Goal: Task Accomplishment & Management: Use online tool/utility

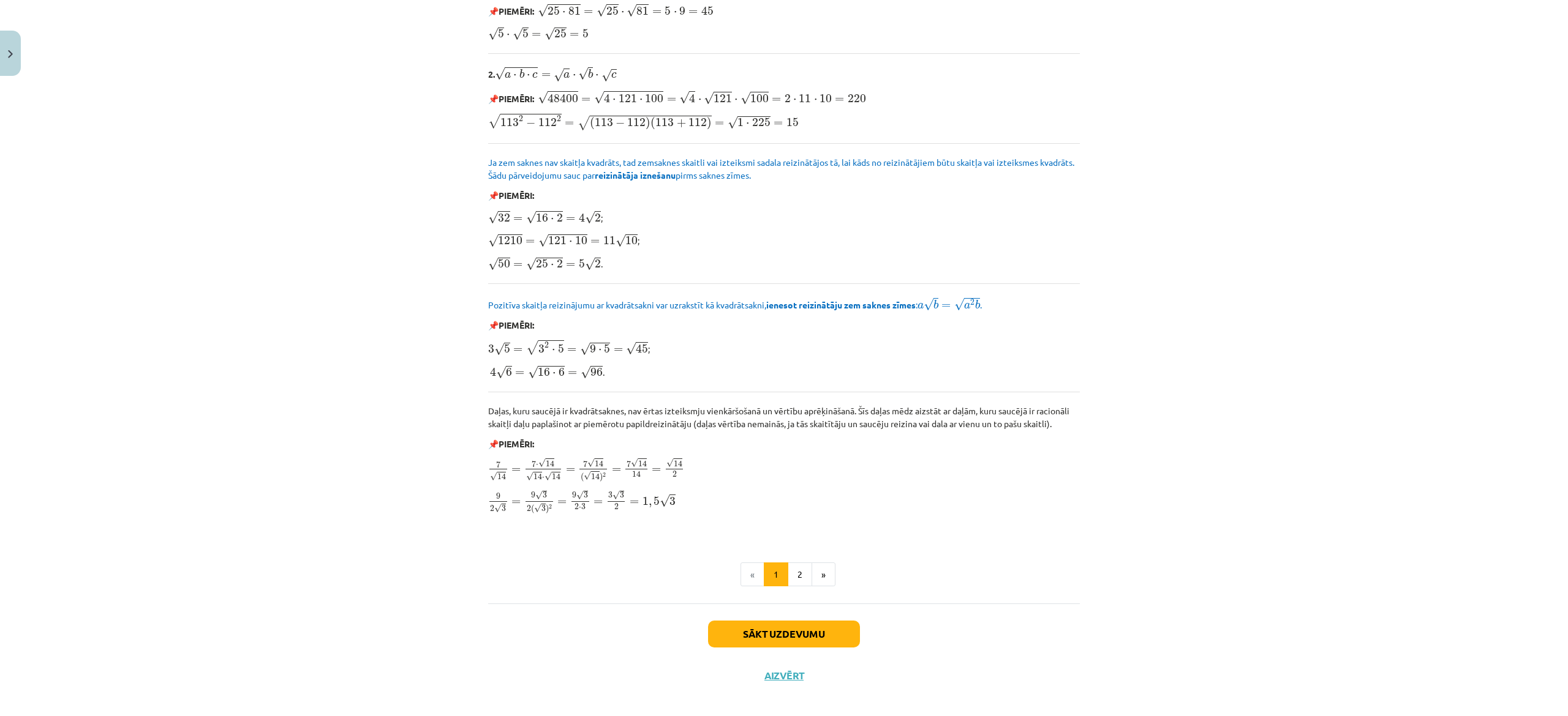
scroll to position [1203, 0]
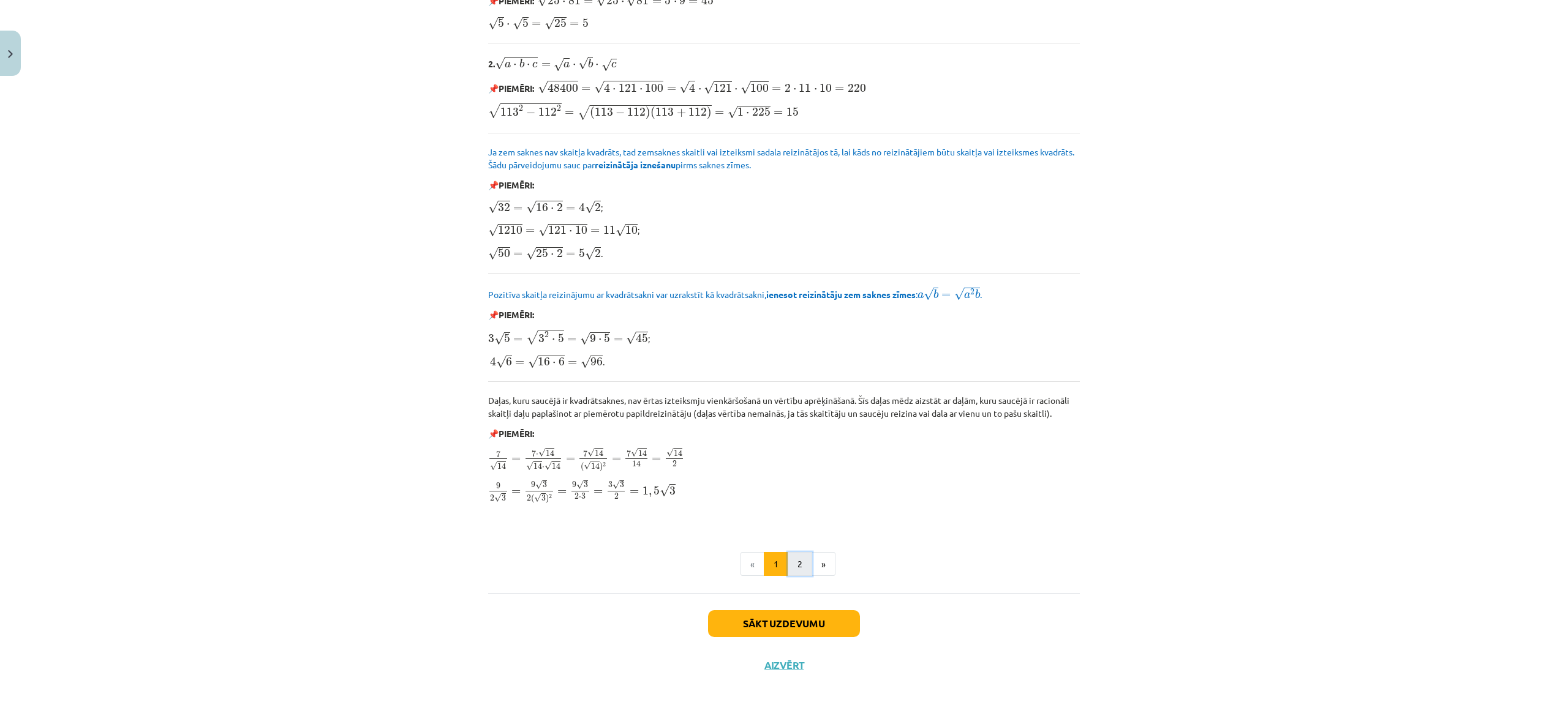
click at [789, 555] on button "2" at bounding box center [800, 564] width 25 height 25
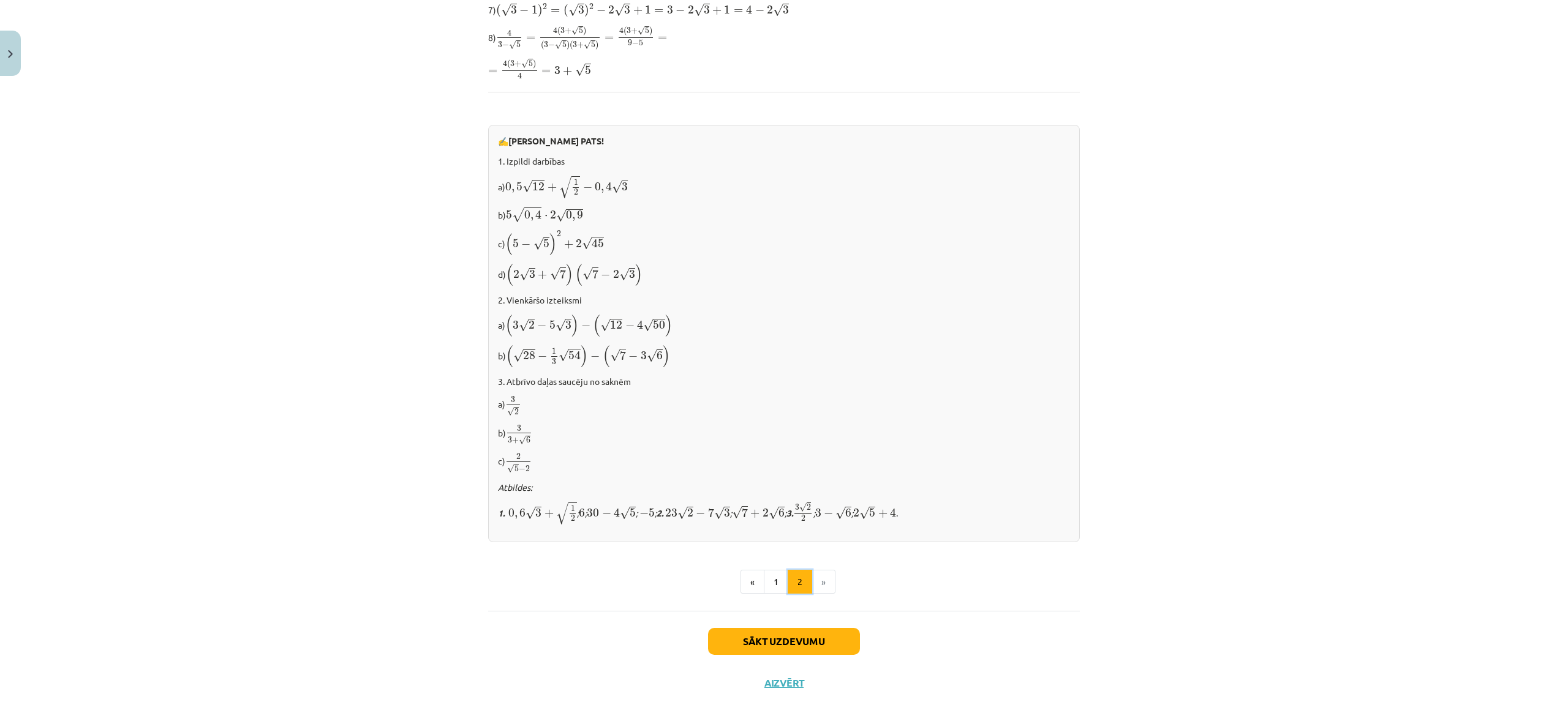
scroll to position [539, 0]
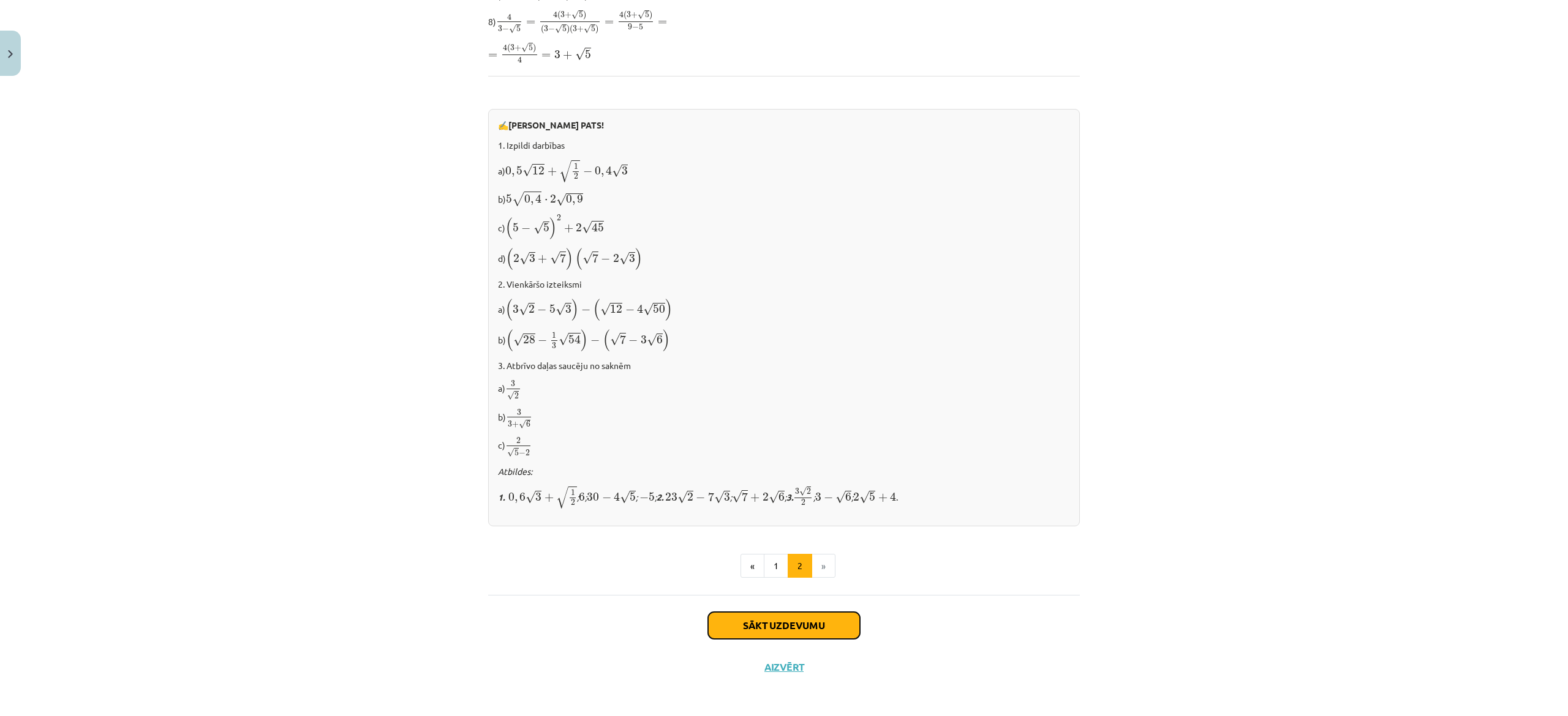
click at [829, 616] on button "Sākt uzdevumu" at bounding box center [784, 626] width 152 height 27
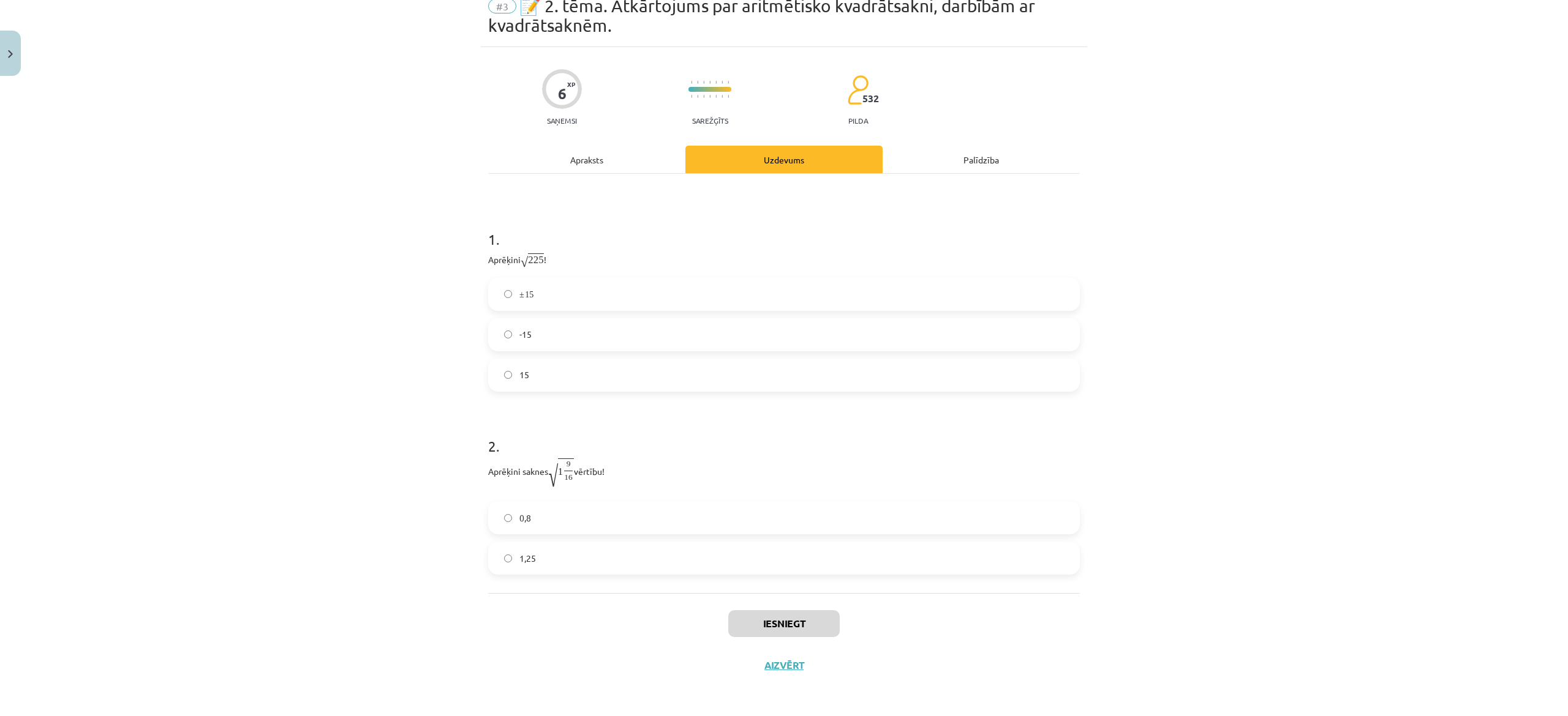
scroll to position [38, 0]
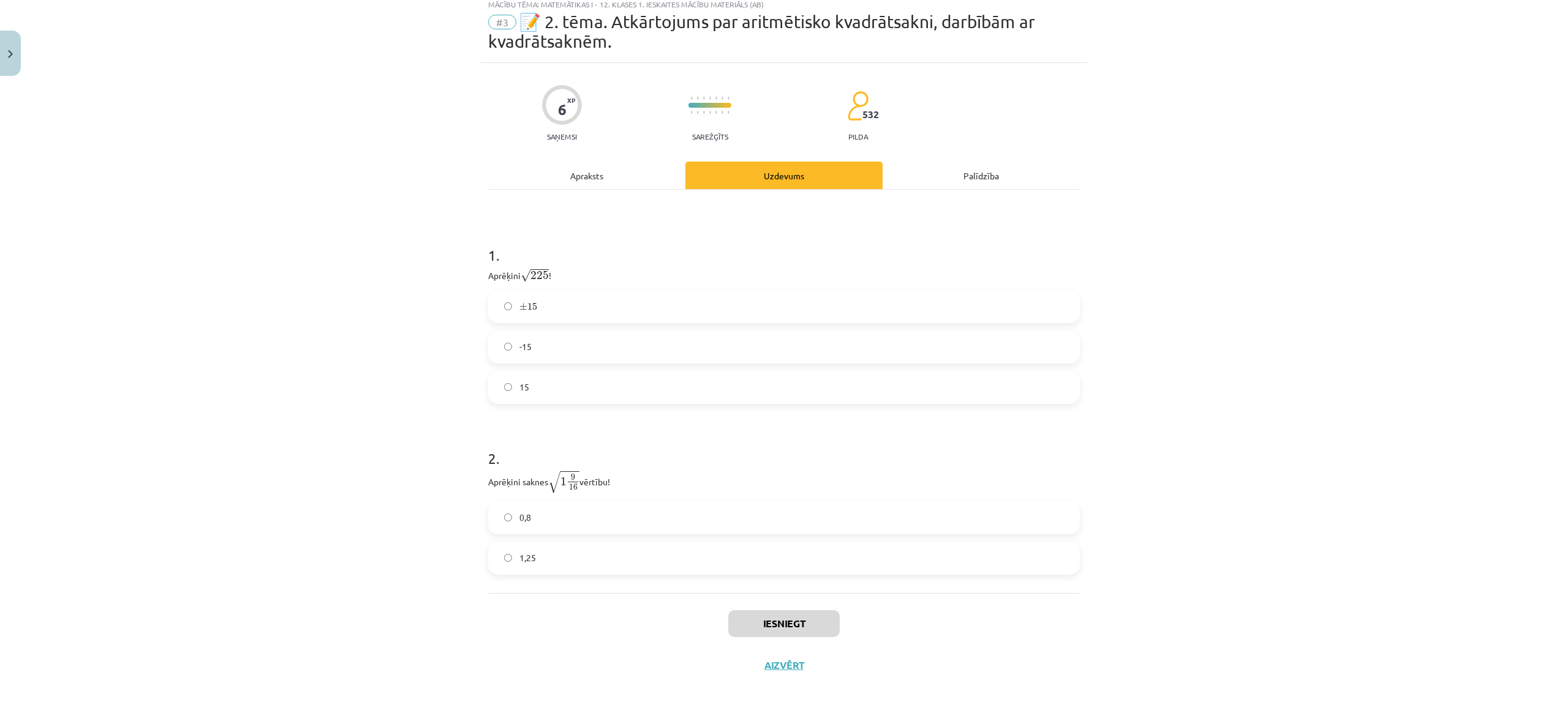
click at [579, 383] on label "15" at bounding box center [784, 388] width 589 height 31
click at [594, 550] on label "1,25" at bounding box center [784, 558] width 589 height 31
click at [767, 621] on button "Iesniegt" at bounding box center [784, 623] width 112 height 27
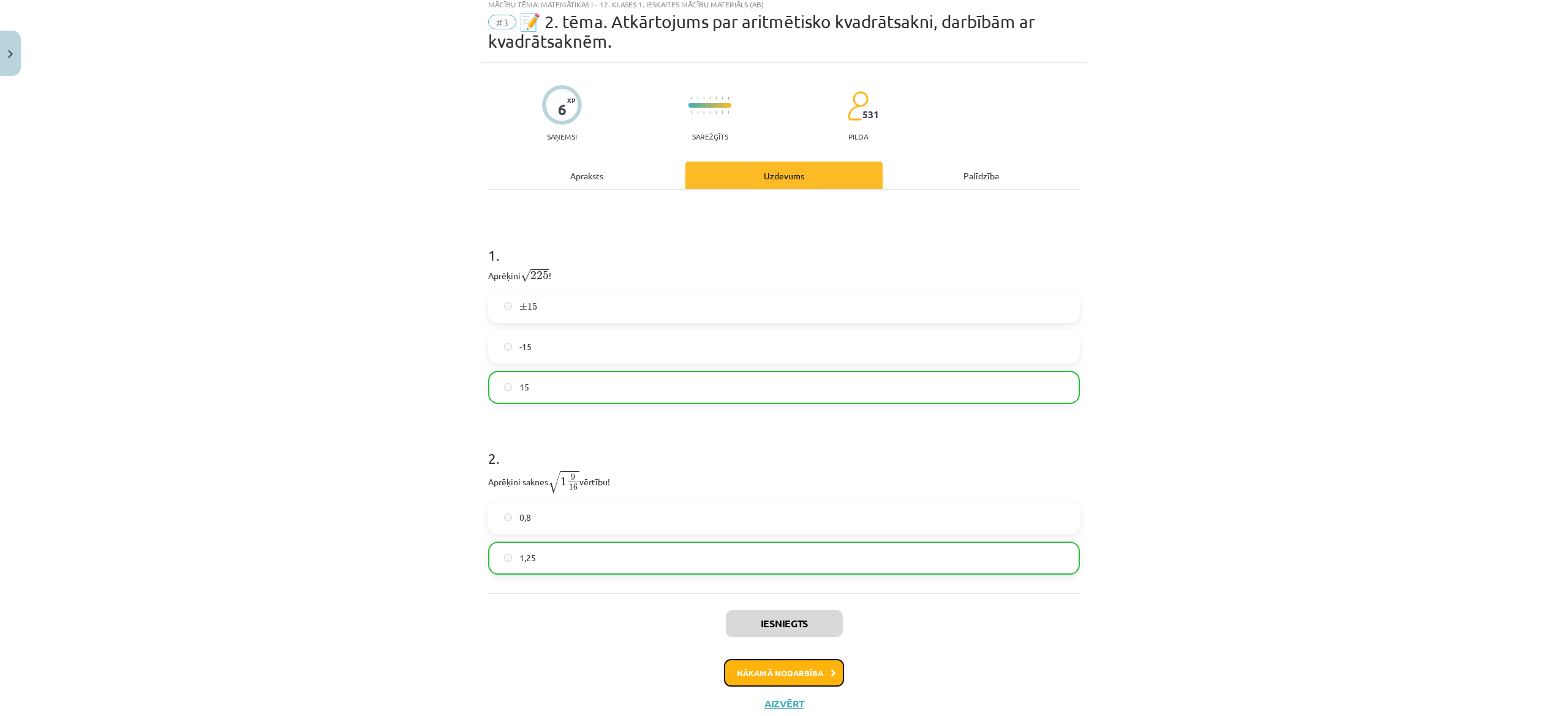
click at [777, 670] on button "Nākamā nodarbība" at bounding box center [784, 673] width 120 height 28
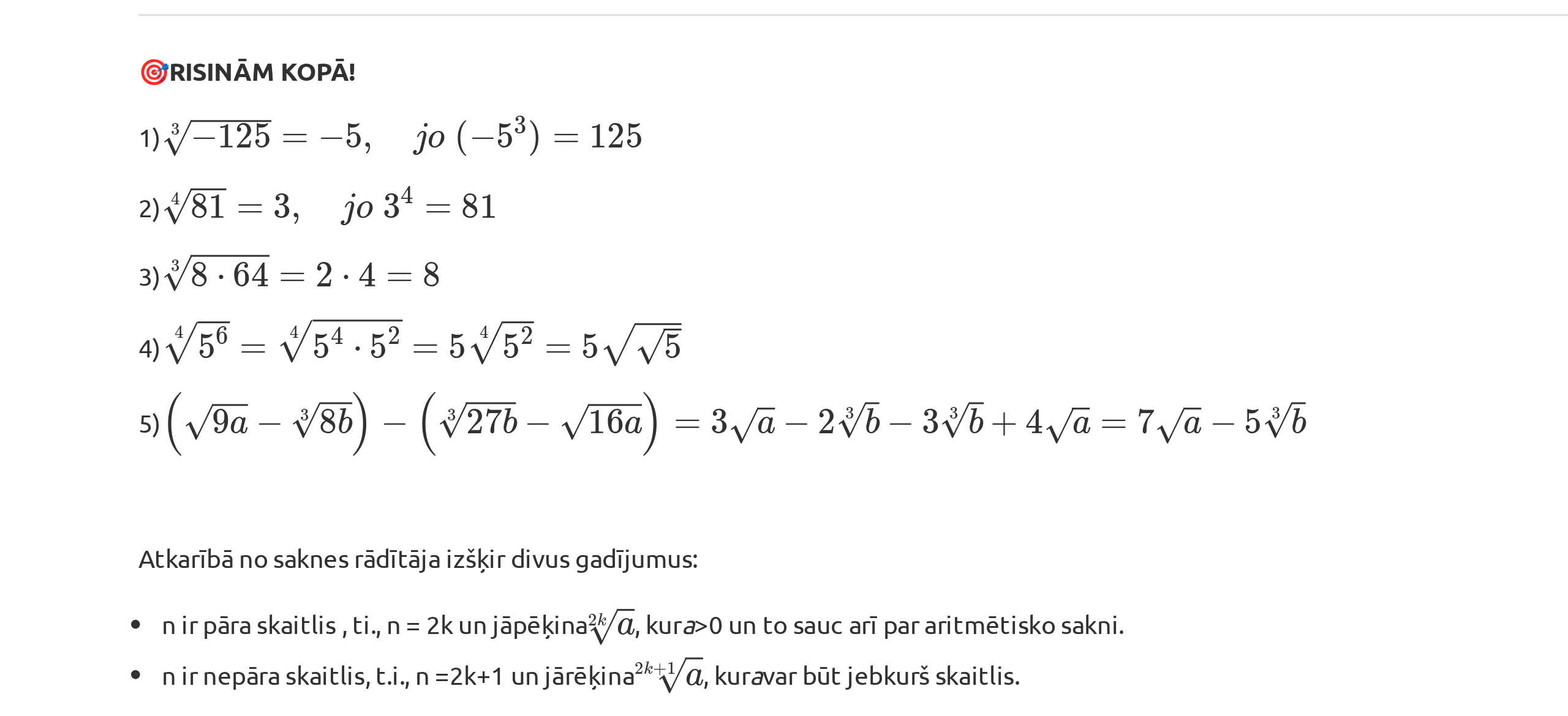
scroll to position [197, 0]
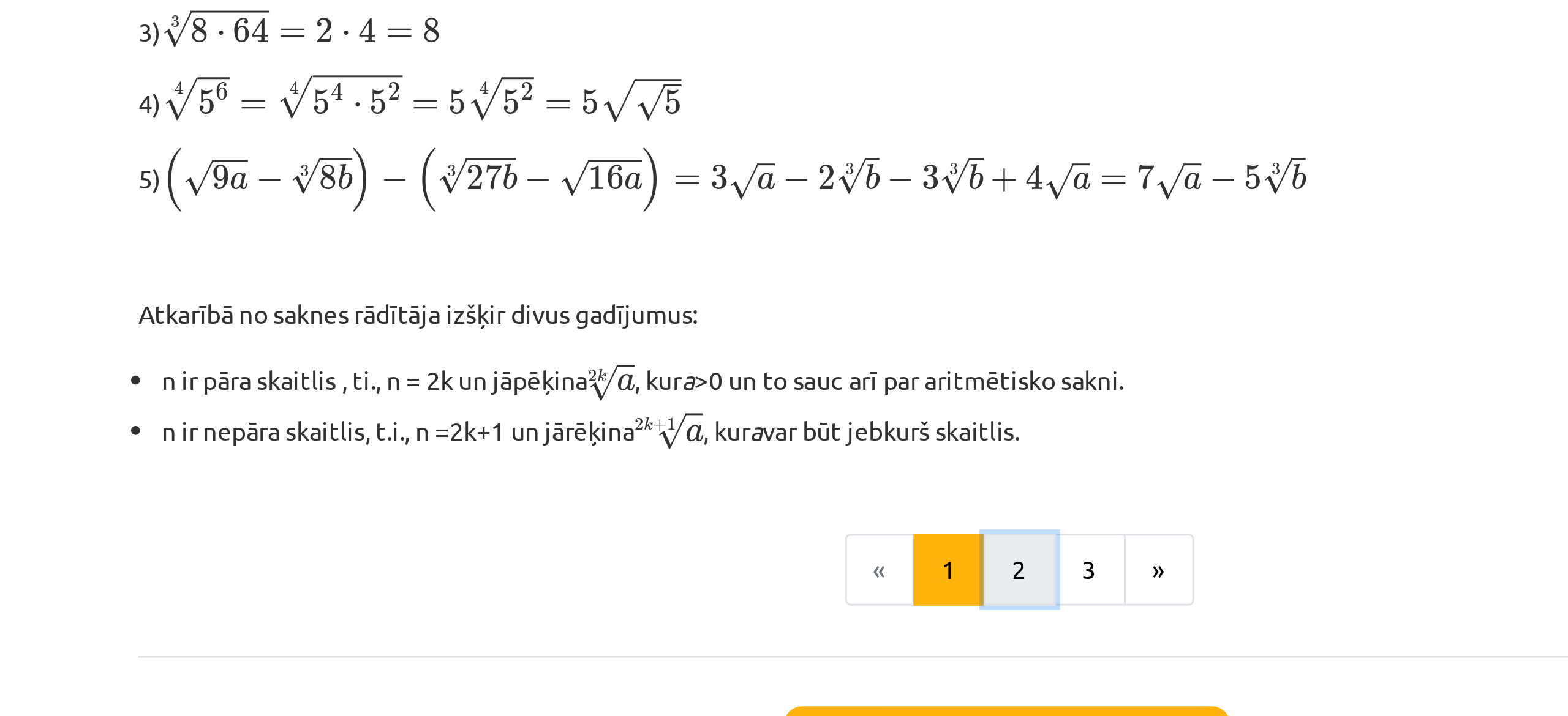
click at [782, 564] on button "2" at bounding box center [788, 566] width 25 height 25
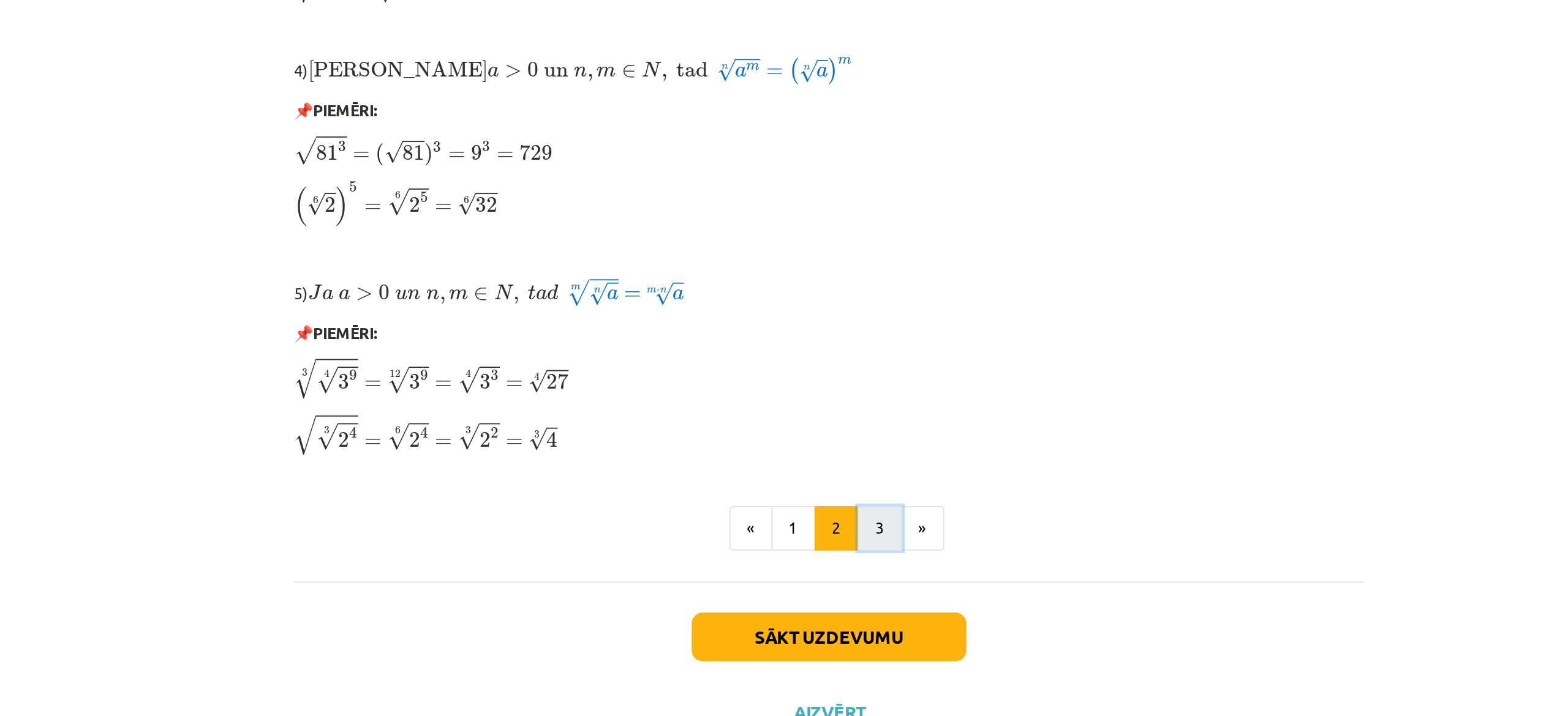
click at [803, 562] on button "3" at bounding box center [812, 563] width 25 height 25
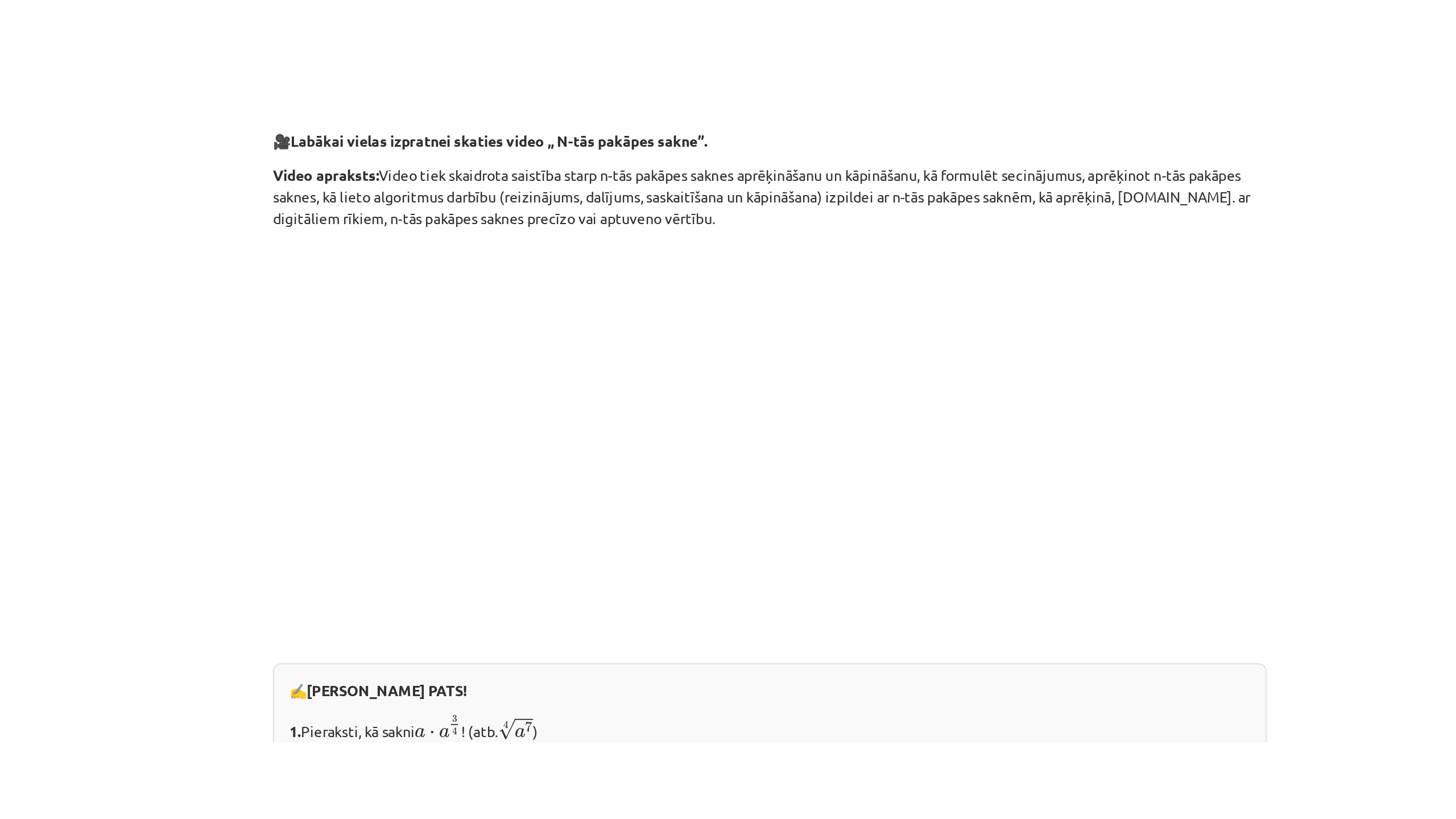
scroll to position [122, 0]
